Goal: Information Seeking & Learning: Learn about a topic

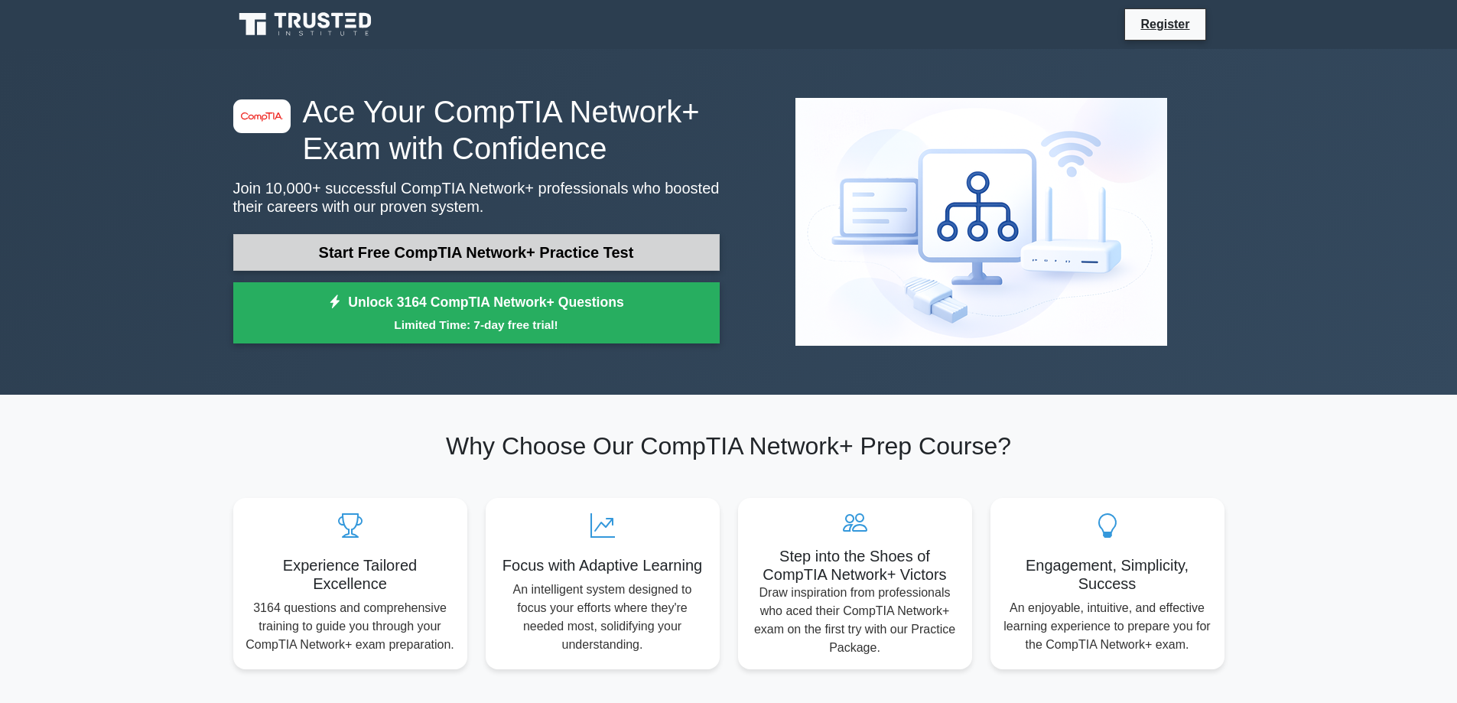
click at [471, 251] on link "Start Free CompTIA Network+ Practice Test" at bounding box center [476, 252] width 486 height 37
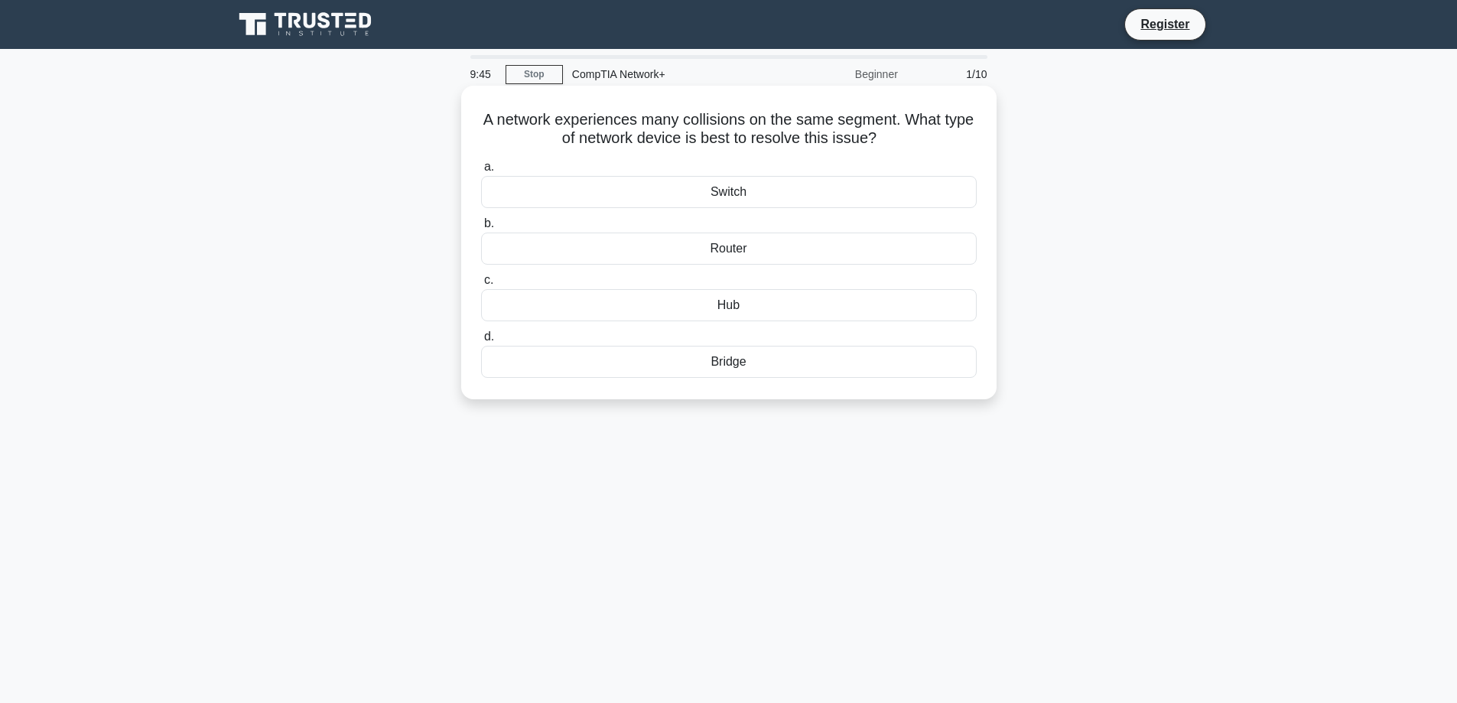
click at [732, 194] on div "Switch" at bounding box center [729, 192] width 496 height 32
click at [481, 172] on input "a. Switch" at bounding box center [481, 167] width 0 height 10
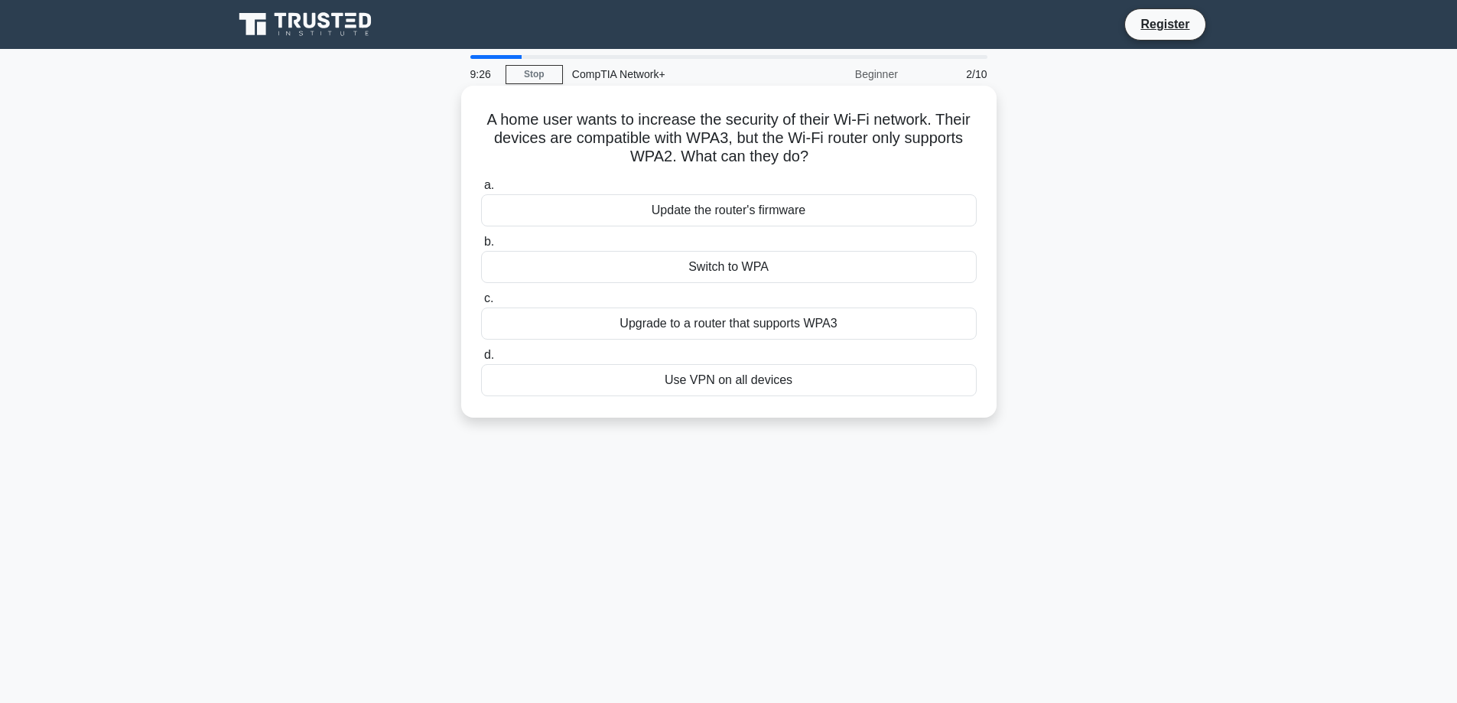
click at [752, 325] on div "Upgrade to a router that supports WPA3" at bounding box center [729, 323] width 496 height 32
click at [481, 304] on input "c. Upgrade to a router that supports WPA3" at bounding box center [481, 299] width 0 height 10
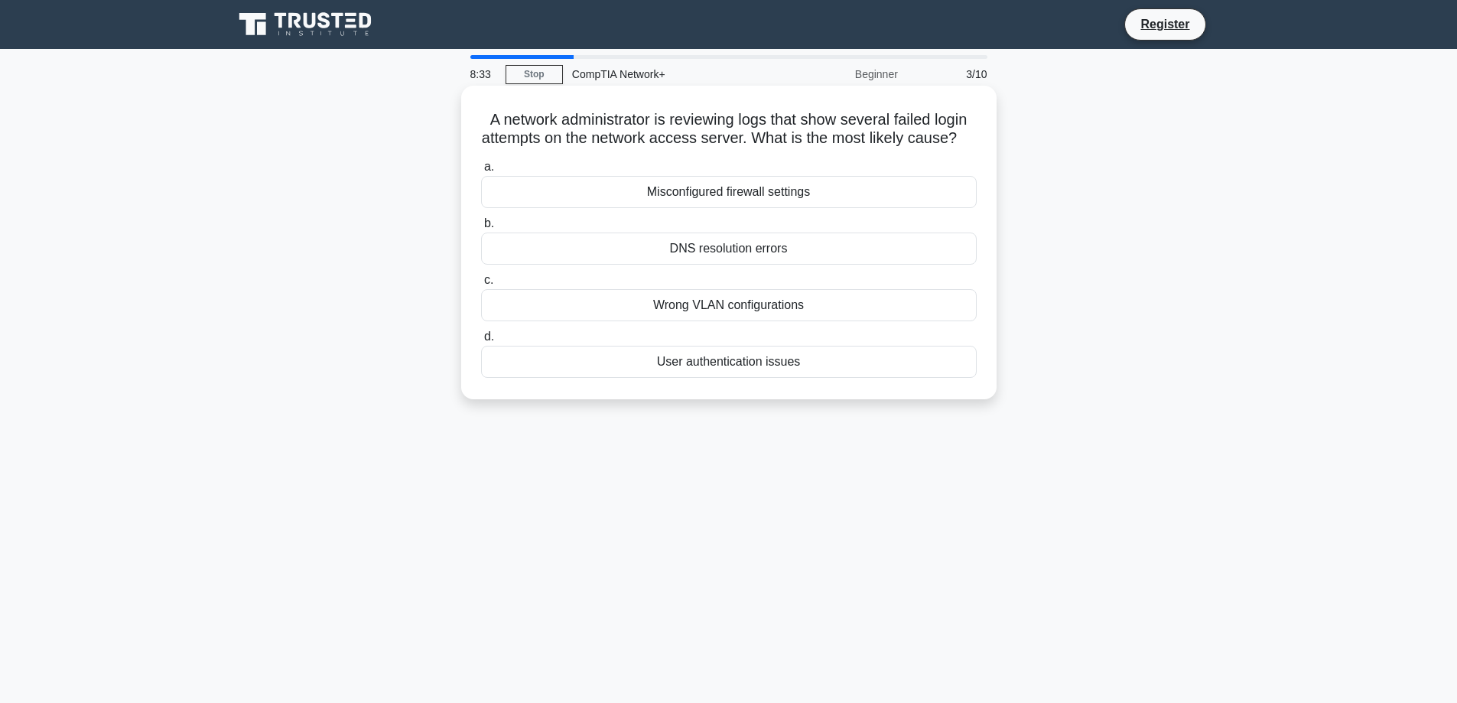
click at [752, 321] on div "Wrong VLAN configurations" at bounding box center [729, 305] width 496 height 32
click at [481, 285] on input "c. Wrong VLAN configurations" at bounding box center [481, 280] width 0 height 10
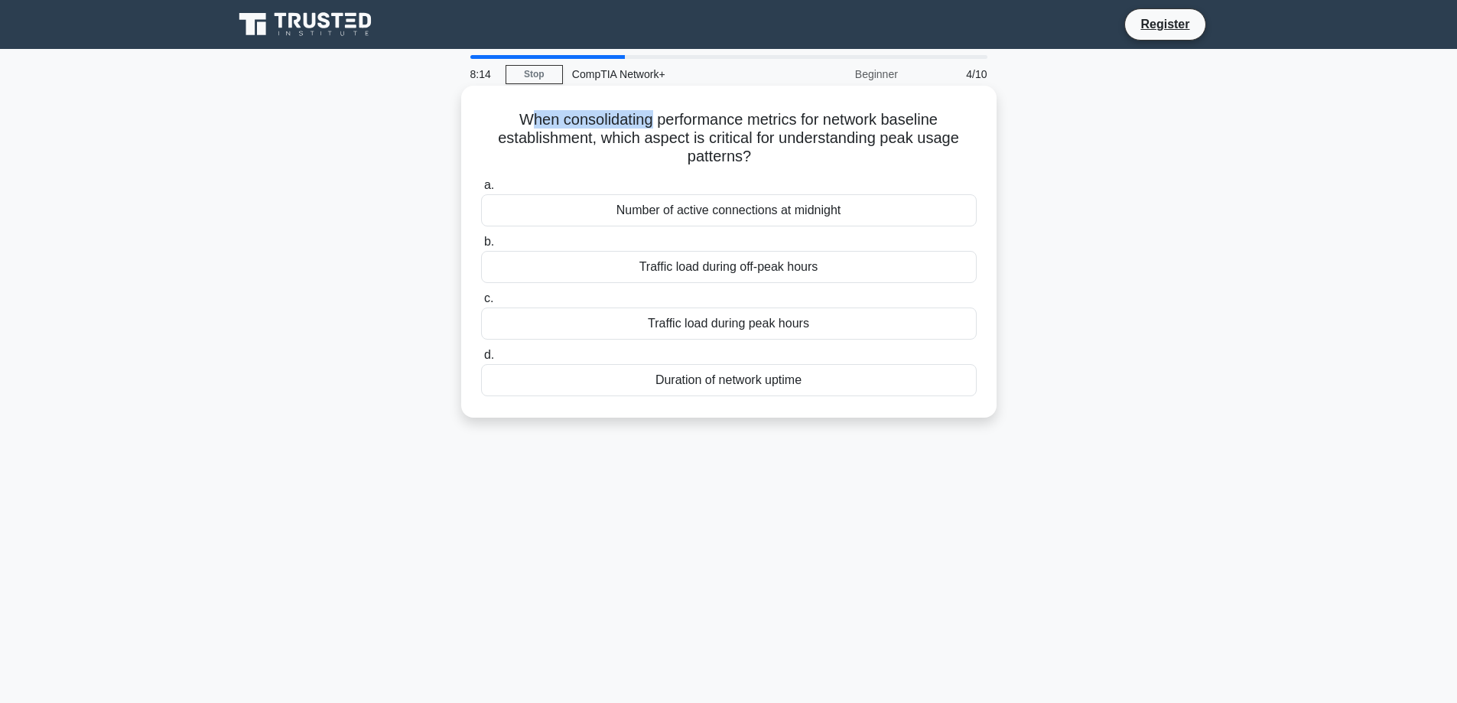
drag, startPoint x: 545, startPoint y: 130, endPoint x: 647, endPoint y: 129, distance: 102.5
click at [647, 129] on h5 "When consolidating performance metrics for network baseline establishment, whic…" at bounding box center [729, 138] width 499 height 57
drag, startPoint x: 695, startPoint y: 115, endPoint x: 756, endPoint y: 120, distance: 60.6
click at [756, 120] on h5 "When consolidating performance metrics for network baseline establishment, whic…" at bounding box center [729, 138] width 499 height 57
drag, startPoint x: 576, startPoint y: 139, endPoint x: 755, endPoint y: 144, distance: 179.0
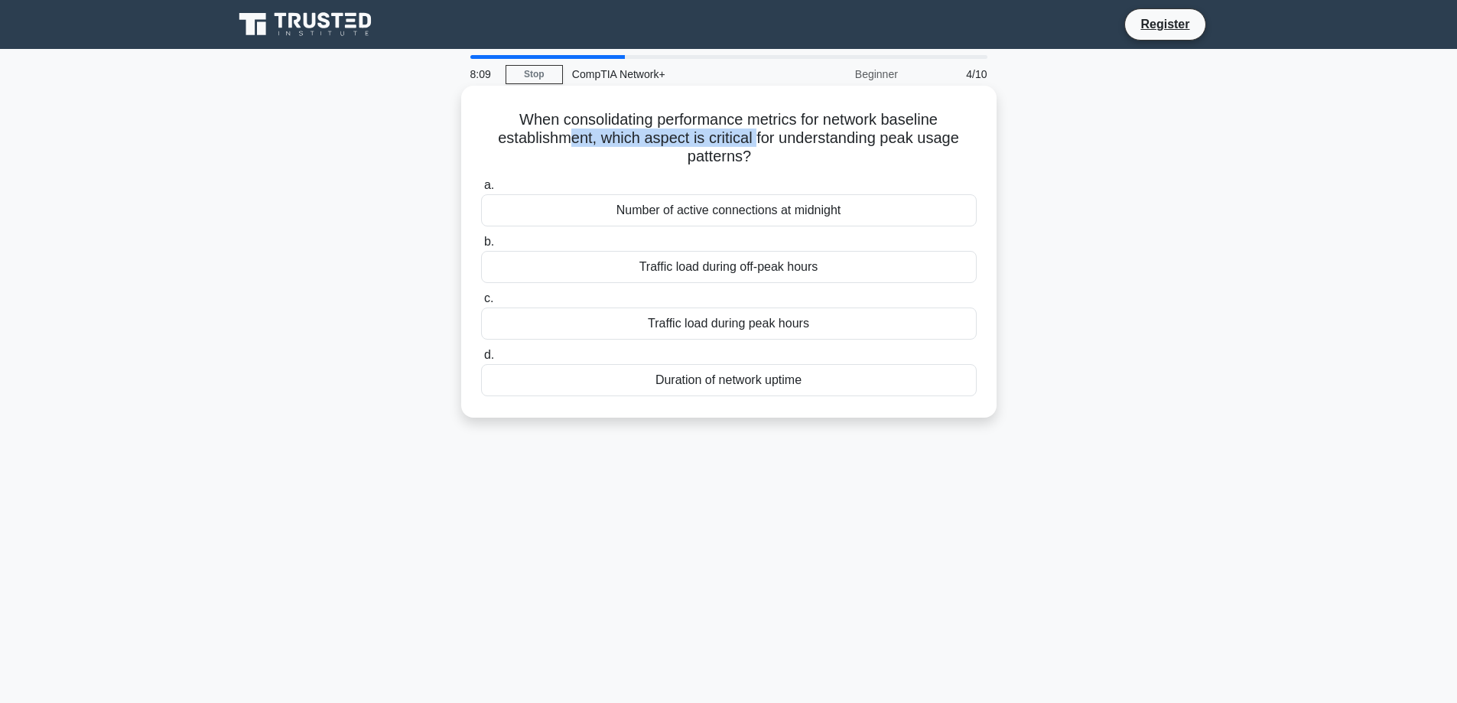
click at [755, 144] on h5 "When consolidating performance metrics for network baseline establishment, whic…" at bounding box center [729, 138] width 499 height 57
drag, startPoint x: 685, startPoint y: 158, endPoint x: 750, endPoint y: 160, distance: 64.3
click at [750, 160] on h5 "When consolidating performance metrics for network baseline establishment, whic…" at bounding box center [729, 138] width 499 height 57
click at [610, 137] on h5 "When consolidating performance metrics for network baseline establishment, whic…" at bounding box center [729, 138] width 499 height 57
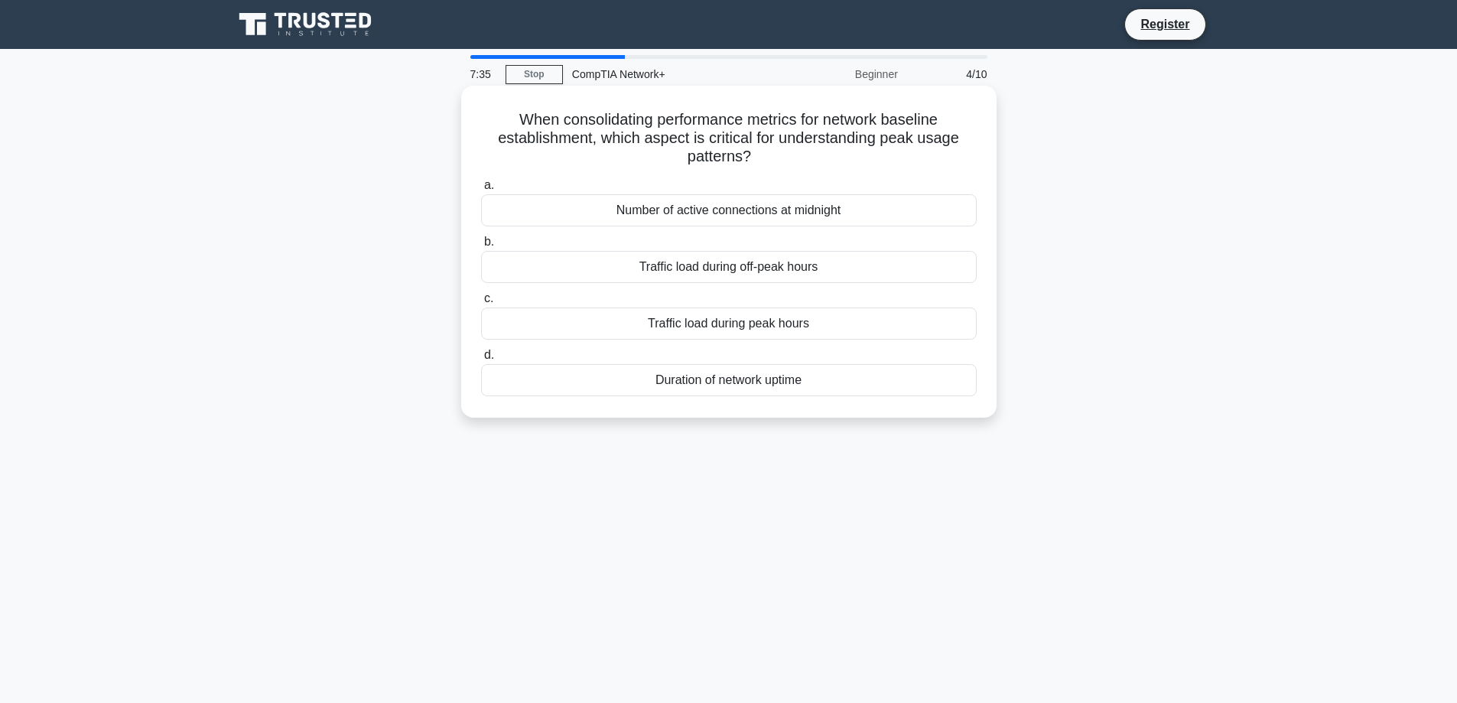
click at [704, 328] on div "Traffic load during peak hours" at bounding box center [729, 323] width 496 height 32
click at [481, 304] on input "c. Traffic load during peak hours" at bounding box center [481, 299] width 0 height 10
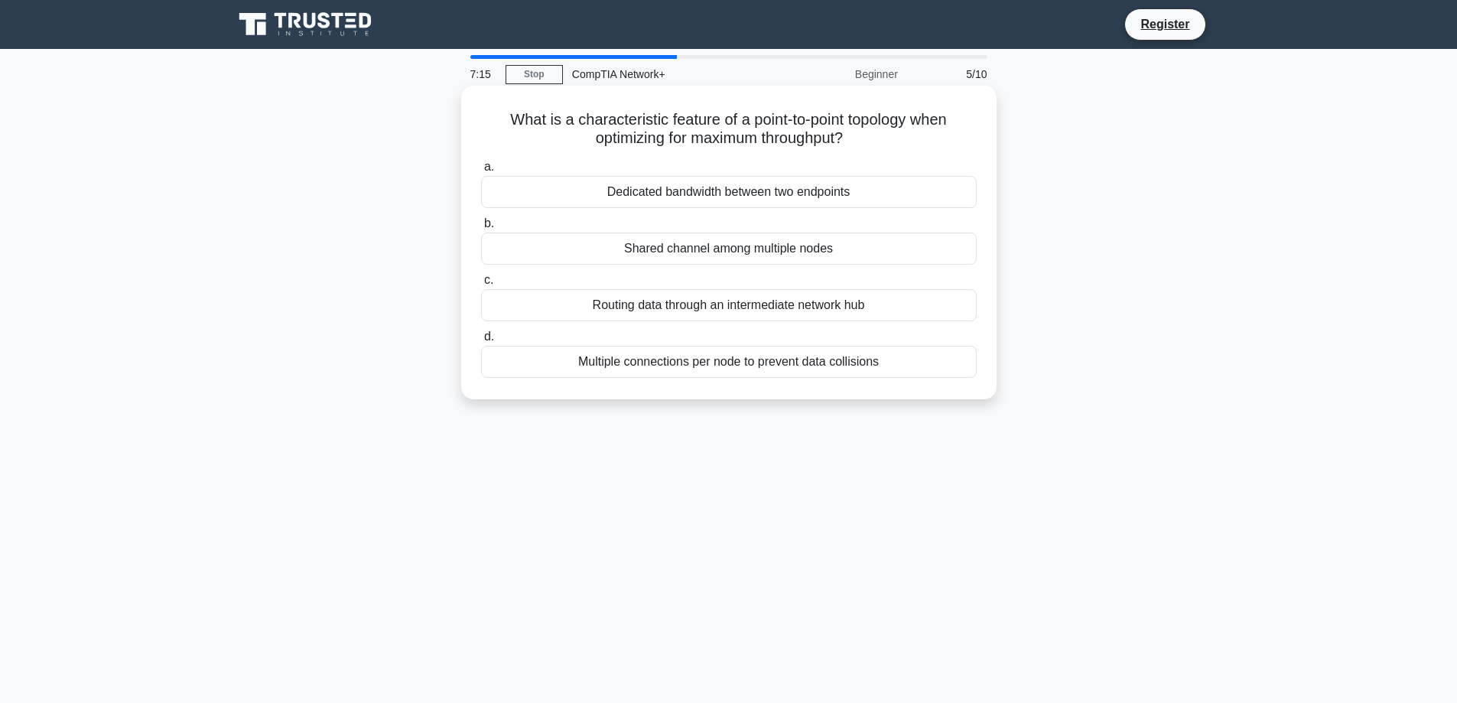
click at [675, 199] on div "Dedicated bandwidth between two endpoints" at bounding box center [729, 192] width 496 height 32
click at [711, 197] on div "Dedicated bandwidth between two endpoints" at bounding box center [729, 192] width 496 height 32
click at [481, 172] on input "a. Dedicated bandwidth between two endpoints" at bounding box center [481, 167] width 0 height 10
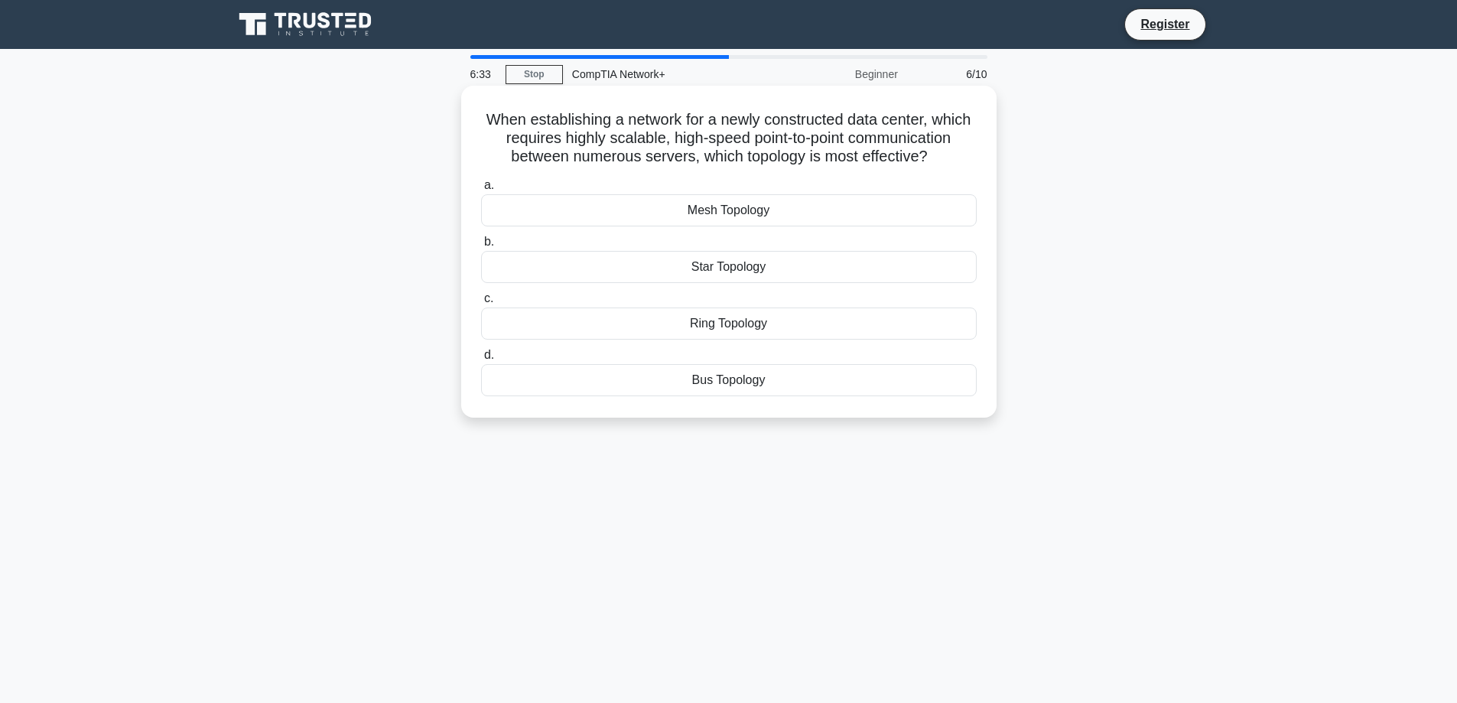
click at [701, 207] on div "Mesh Topology" at bounding box center [729, 210] width 496 height 32
click at [481, 190] on input "a. Mesh Topology" at bounding box center [481, 186] width 0 height 10
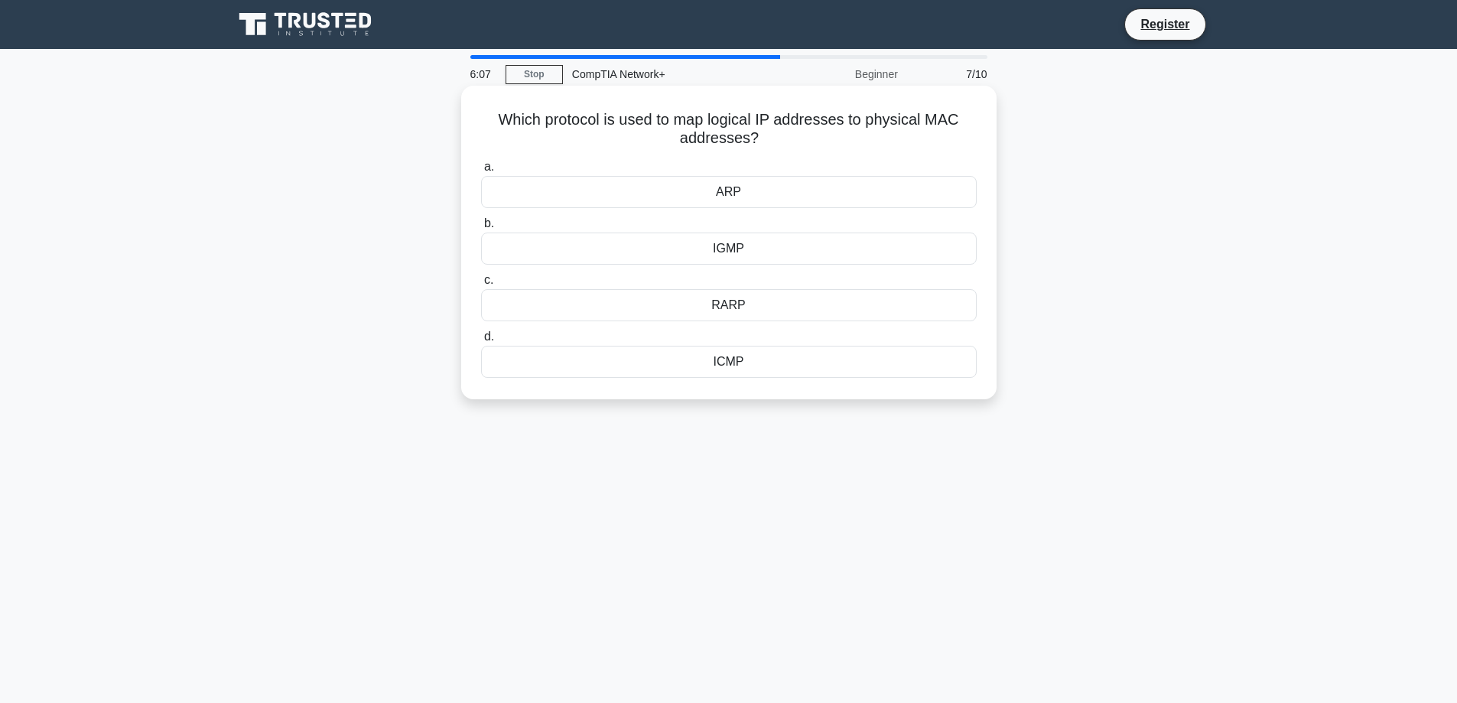
click at [686, 195] on div "ARP" at bounding box center [729, 192] width 496 height 32
click at [481, 172] on input "a. ARP" at bounding box center [481, 167] width 0 height 10
click at [741, 308] on div "::1" at bounding box center [729, 305] width 496 height 32
click at [481, 285] on input "c. ::1" at bounding box center [481, 280] width 0 height 10
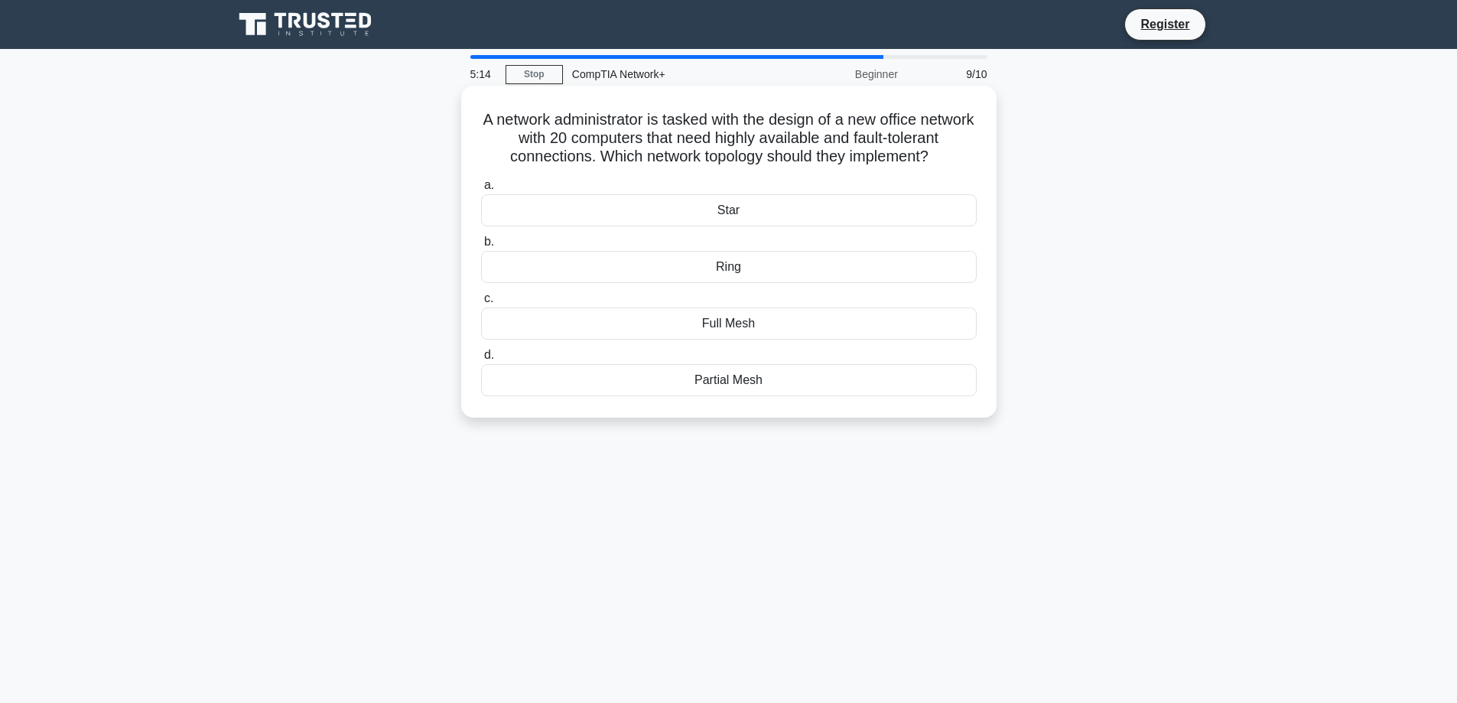
click at [734, 226] on div "Star" at bounding box center [729, 210] width 496 height 32
click at [481, 190] on input "a. Star" at bounding box center [481, 186] width 0 height 10
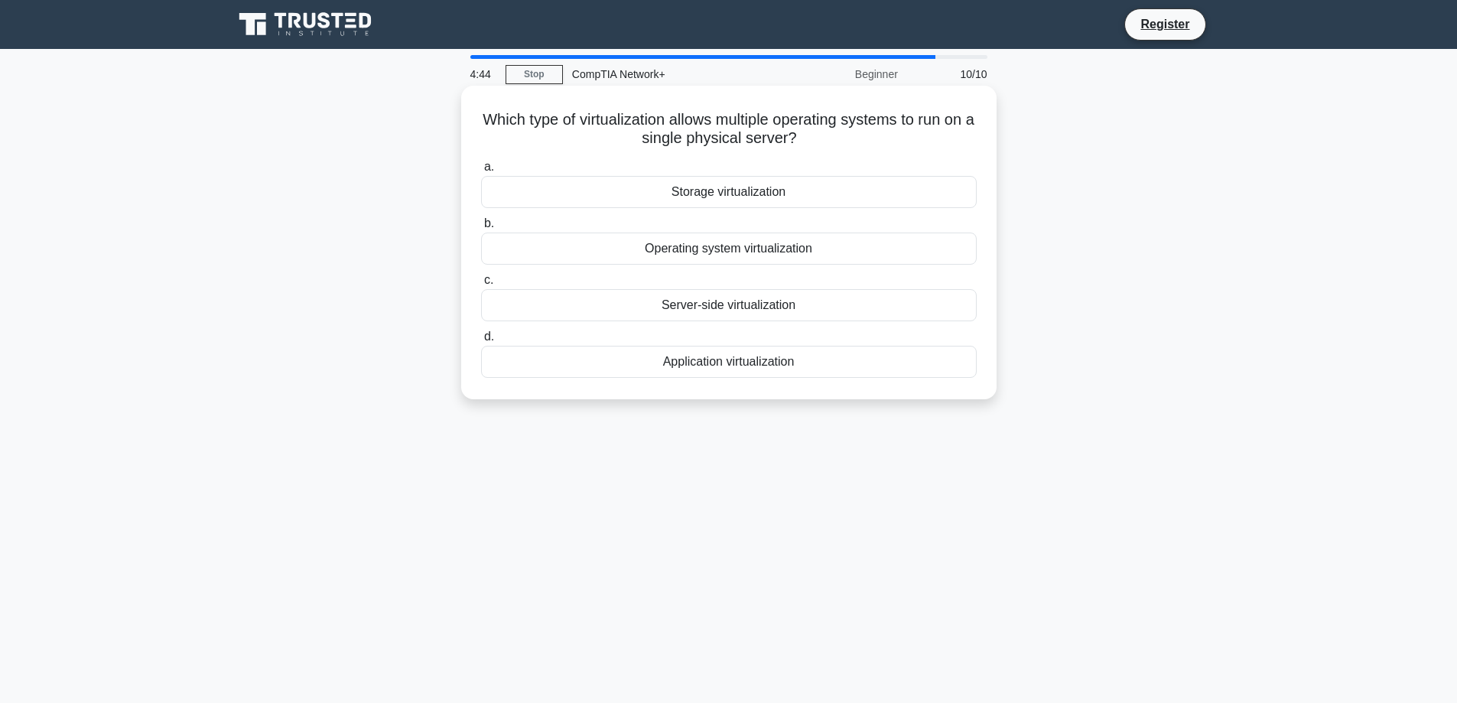
click at [733, 253] on div "Operating system virtualization" at bounding box center [729, 249] width 496 height 32
click at [481, 229] on input "b. Operating system virtualization" at bounding box center [481, 224] width 0 height 10
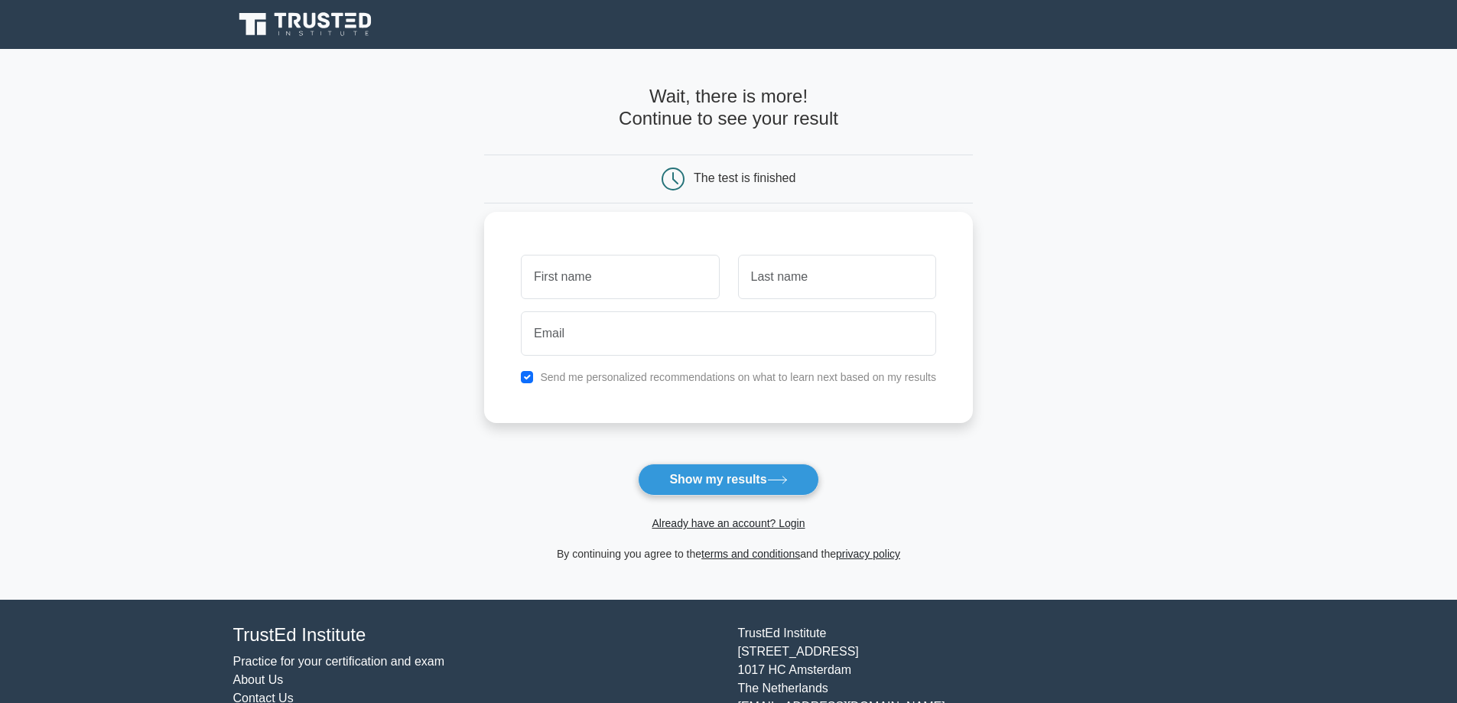
click at [623, 265] on input "text" at bounding box center [620, 277] width 198 height 44
type input "Iulian"
click at [763, 291] on input "text" at bounding box center [837, 277] width 198 height 44
type input "Dragomir"
click at [737, 333] on input "email" at bounding box center [728, 333] width 415 height 44
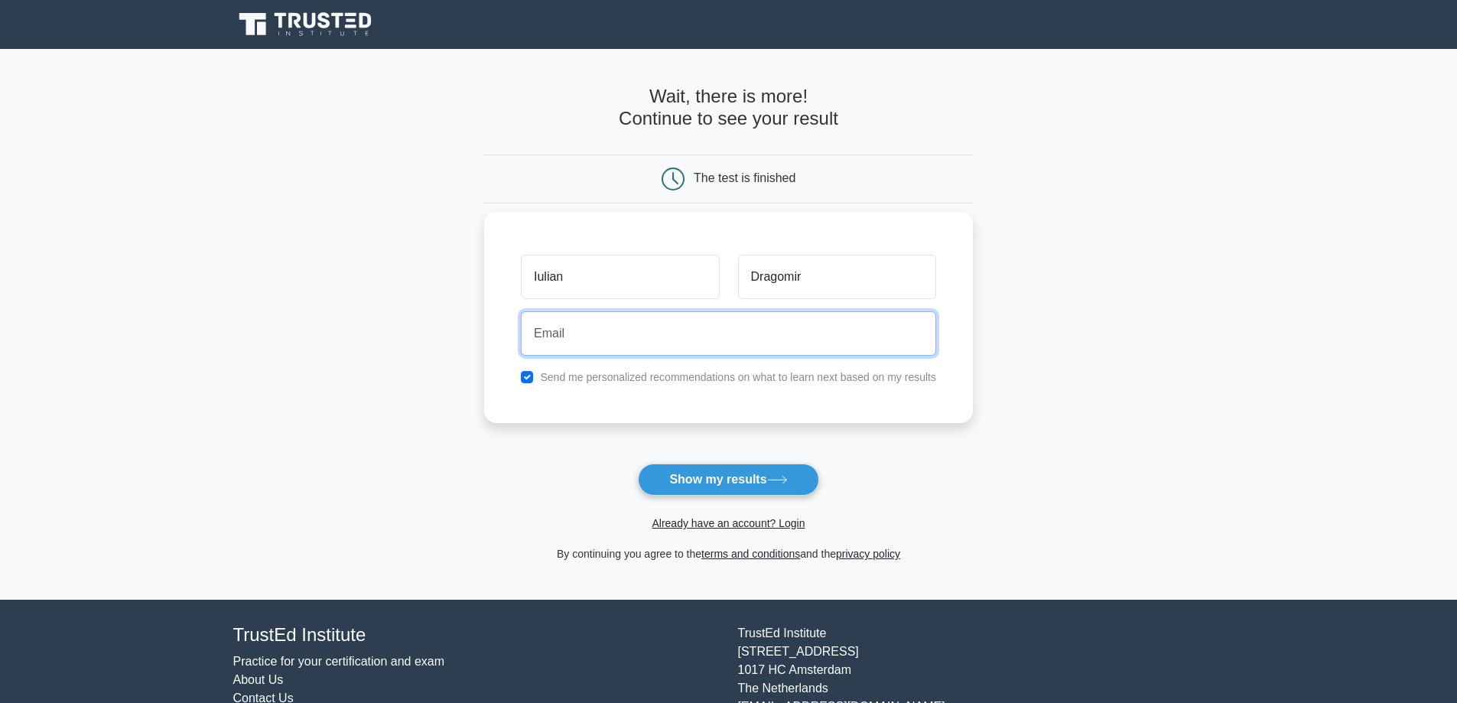
type input "dacul.etern@proton.me"
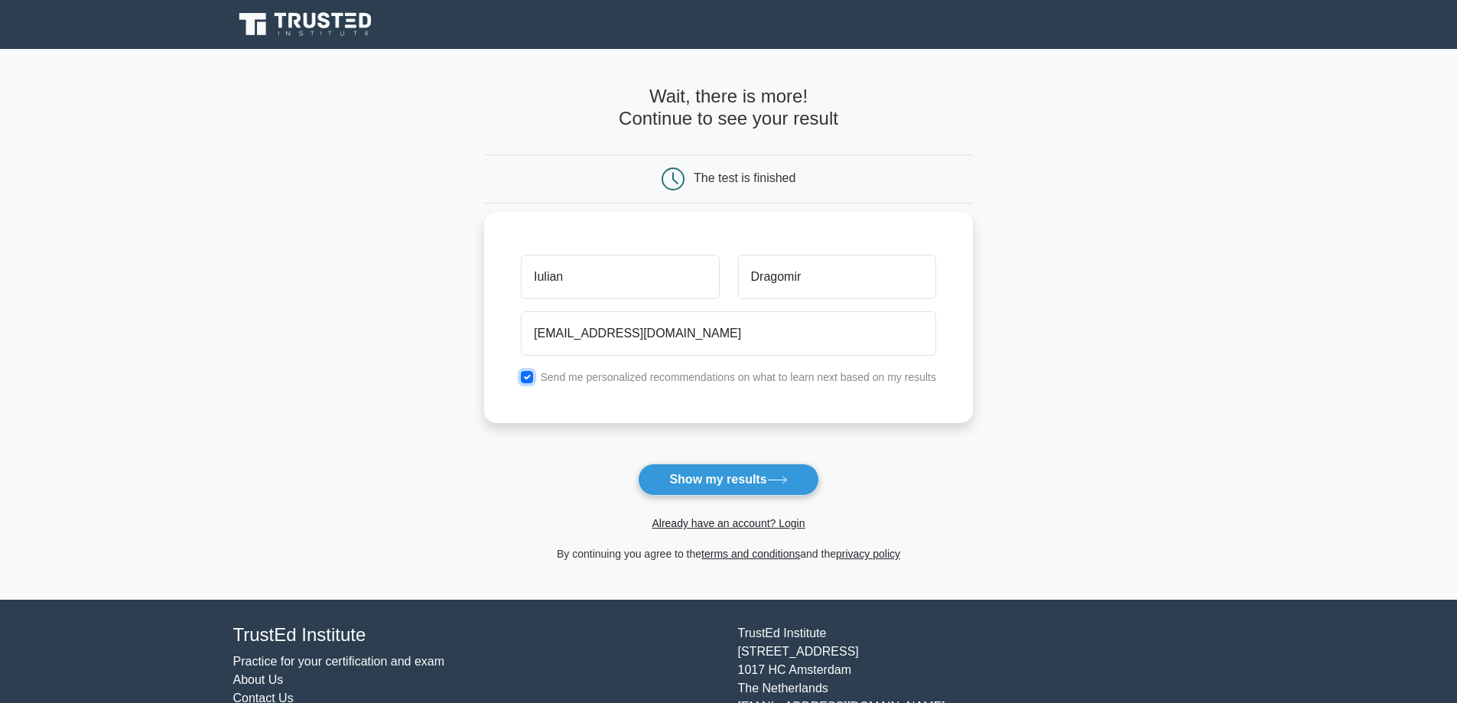
click at [532, 377] on input "checkbox" at bounding box center [527, 377] width 12 height 12
checkbox input "false"
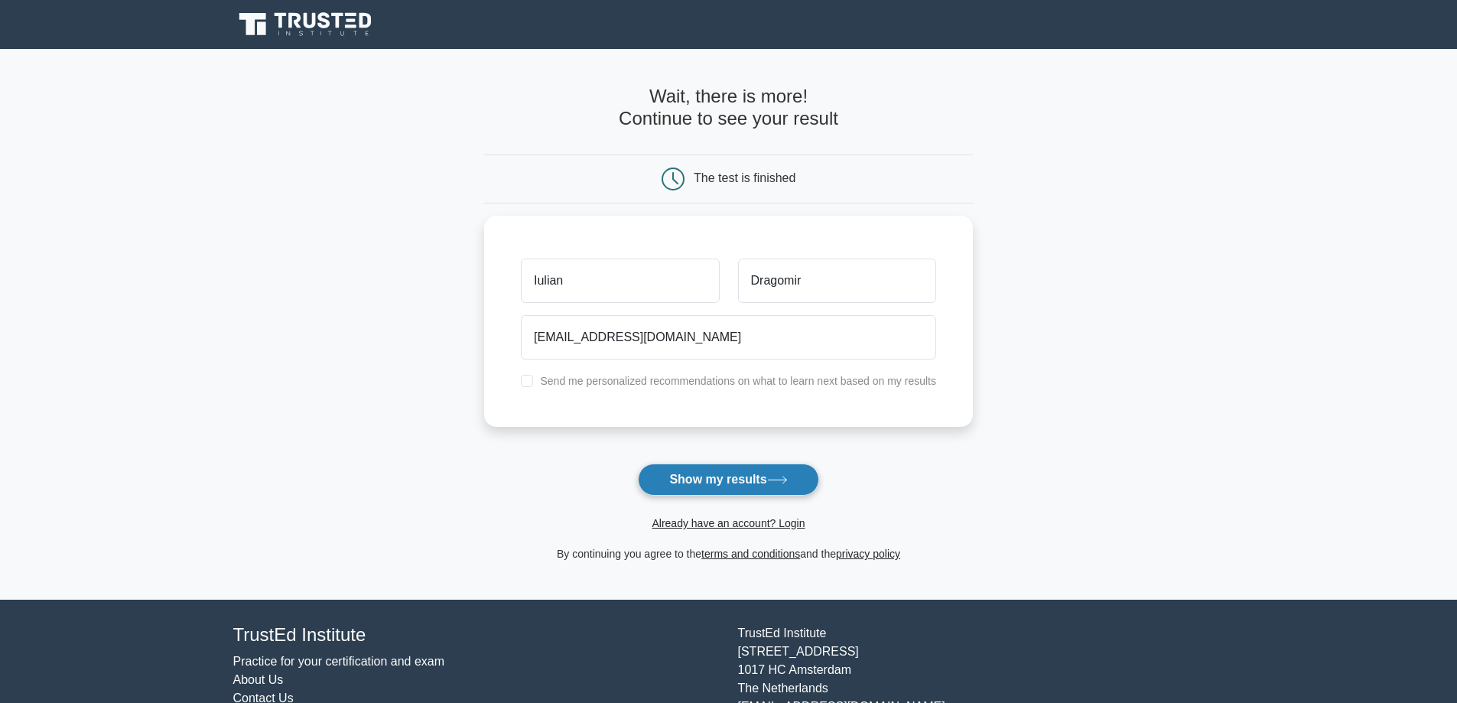
click at [725, 484] on button "Show my results" at bounding box center [728, 480] width 181 height 32
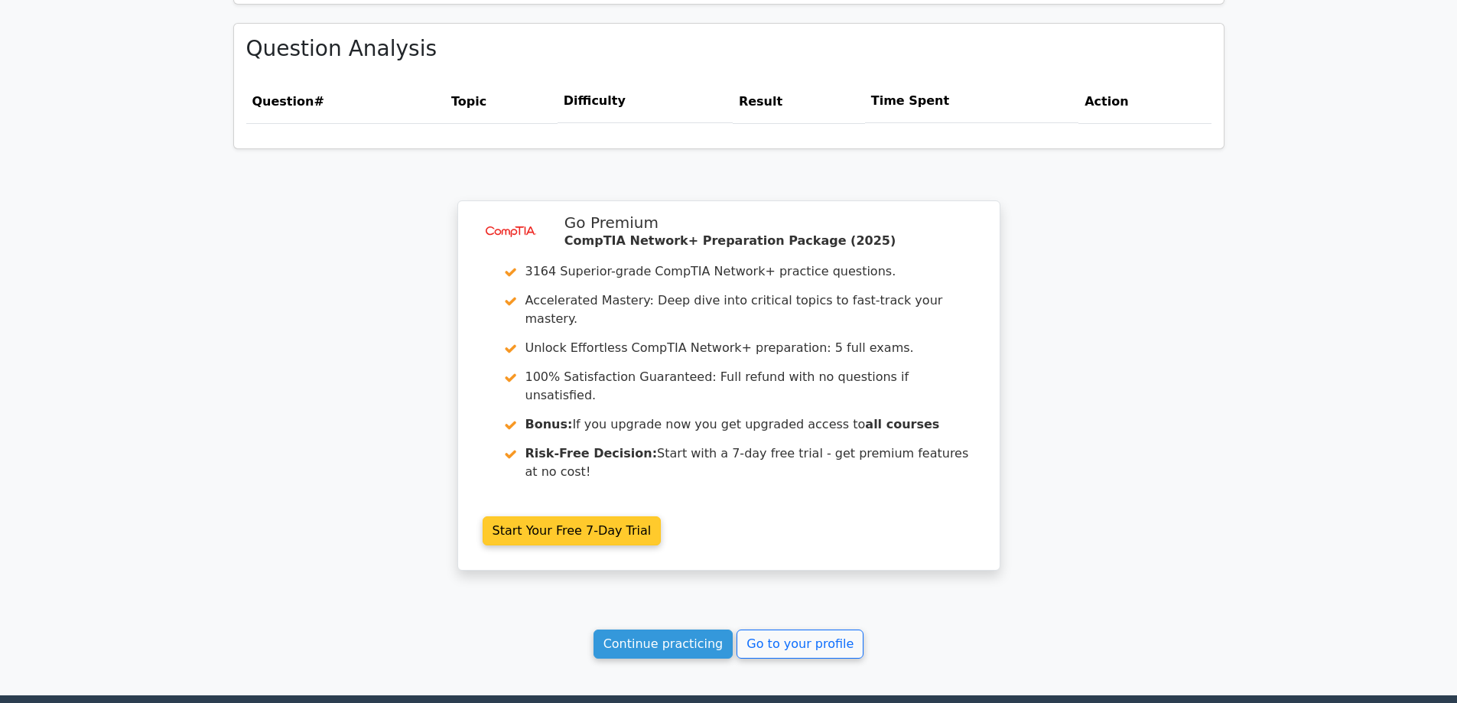
scroll to position [1071, 0]
